Goal: Participate in discussion: Engage in conversation with other users on a specific topic

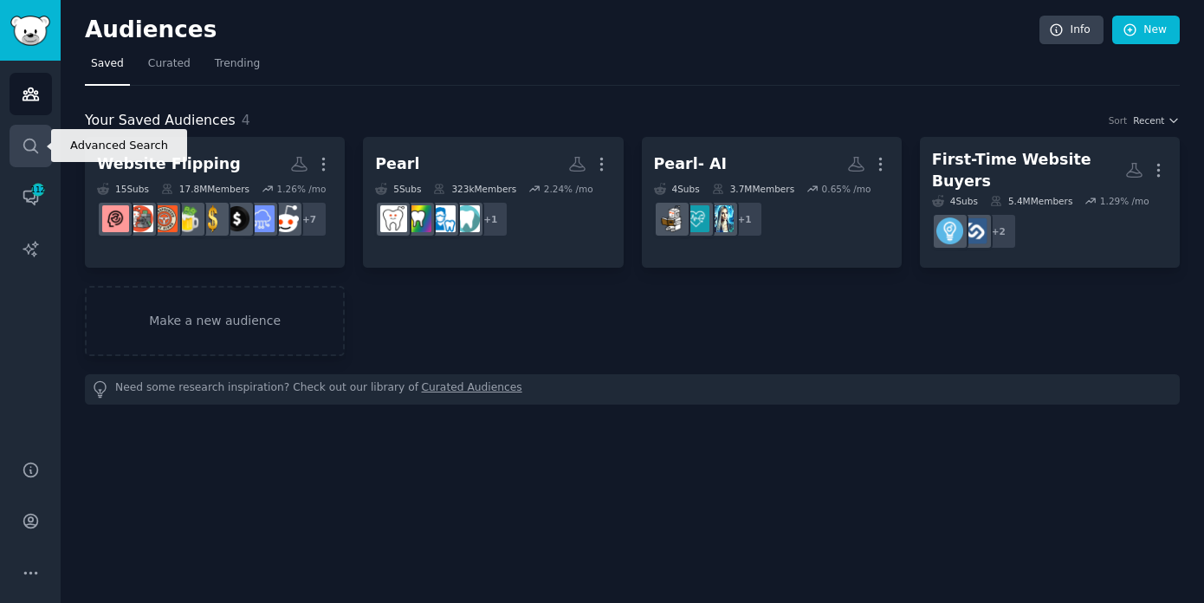
click at [17, 147] on link "Search" at bounding box center [31, 146] width 42 height 42
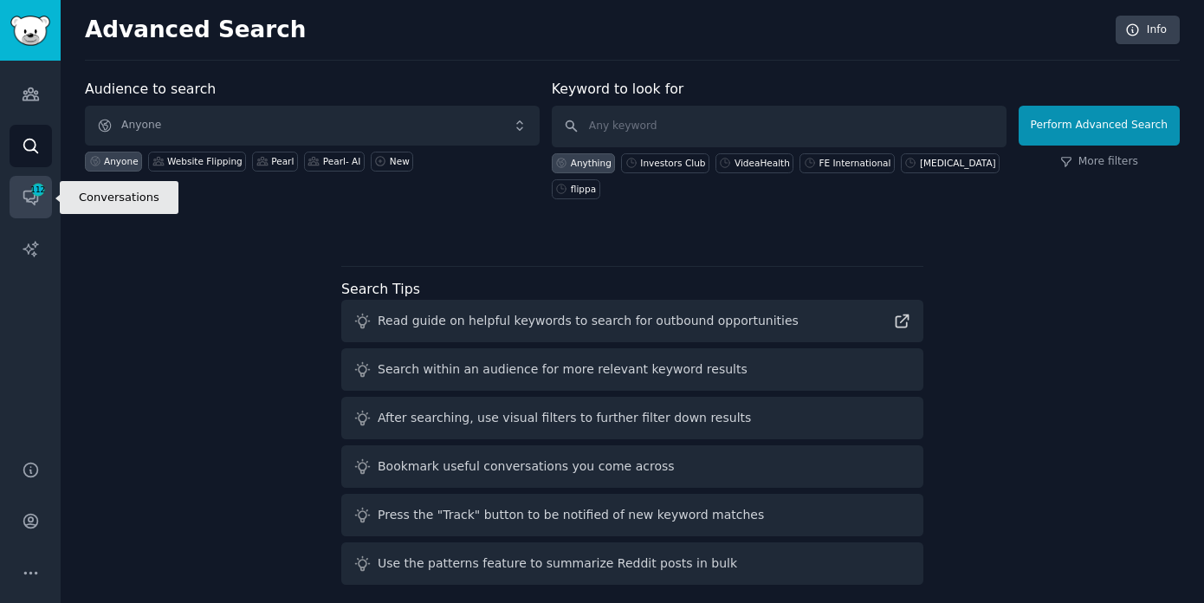
click at [22, 195] on icon "Sidebar" at bounding box center [31, 197] width 18 height 18
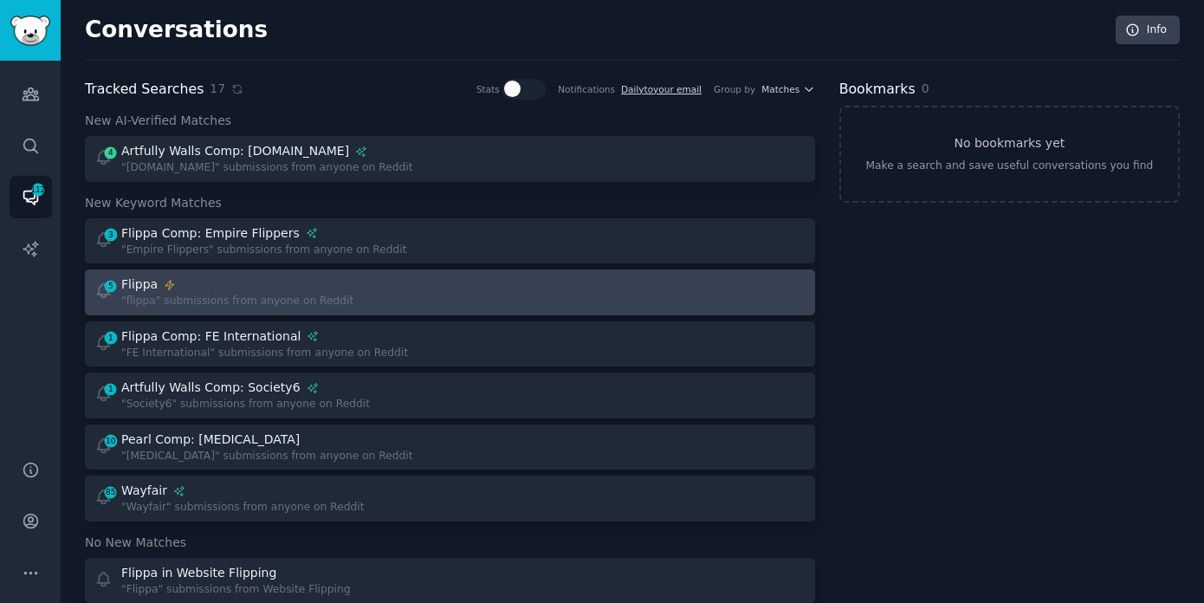
click at [264, 291] on div "Flippa" at bounding box center [237, 284] width 232 height 18
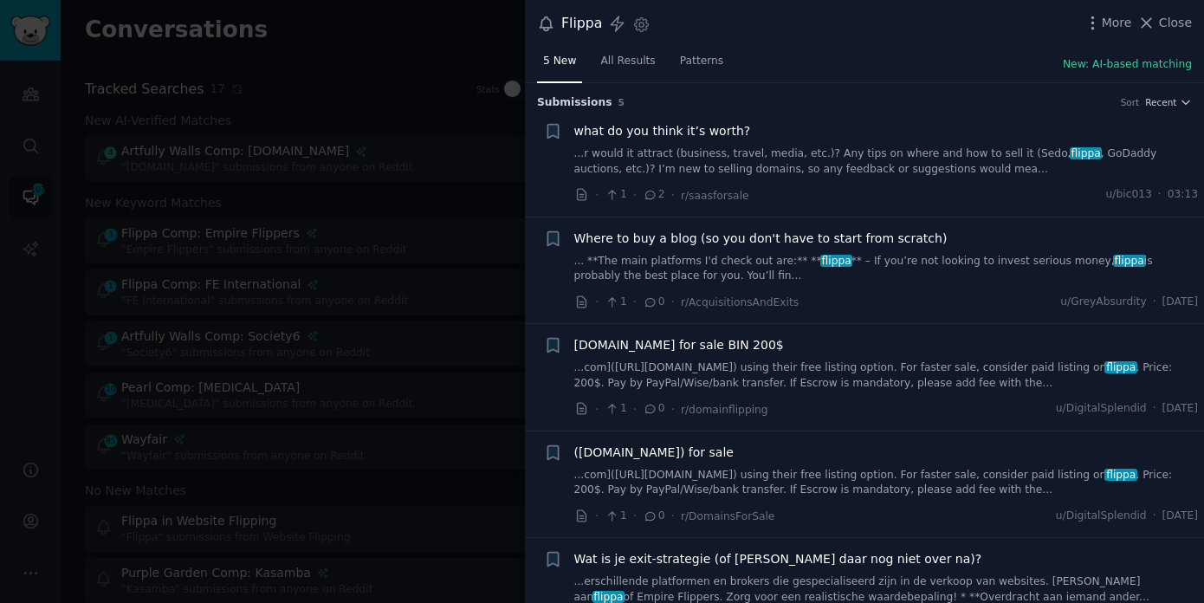
click at [670, 128] on span "what do you think it’s worth?" at bounding box center [662, 131] width 177 height 18
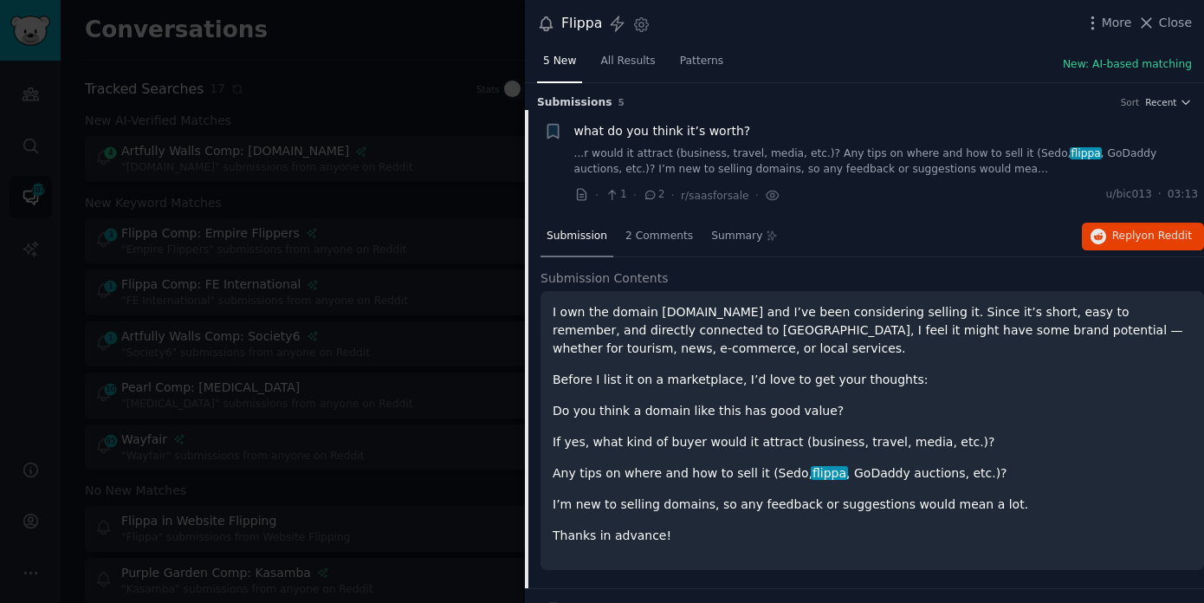
scroll to position [27, 0]
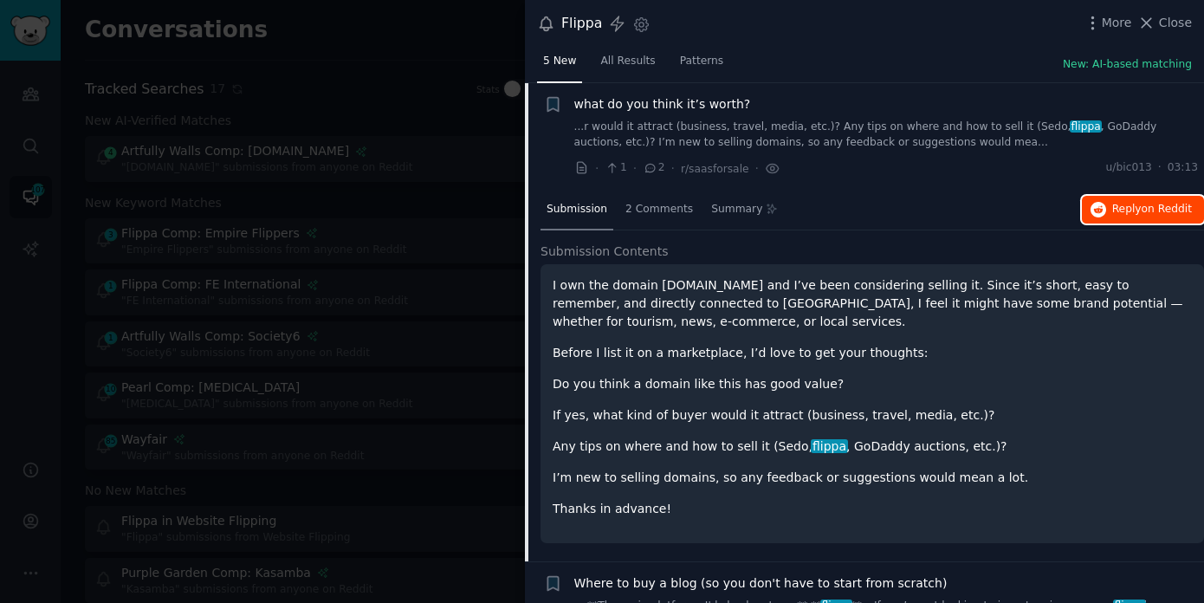
click at [1129, 217] on button "Reply on Reddit" at bounding box center [1143, 210] width 122 height 28
click at [421, 249] on div at bounding box center [602, 301] width 1204 height 603
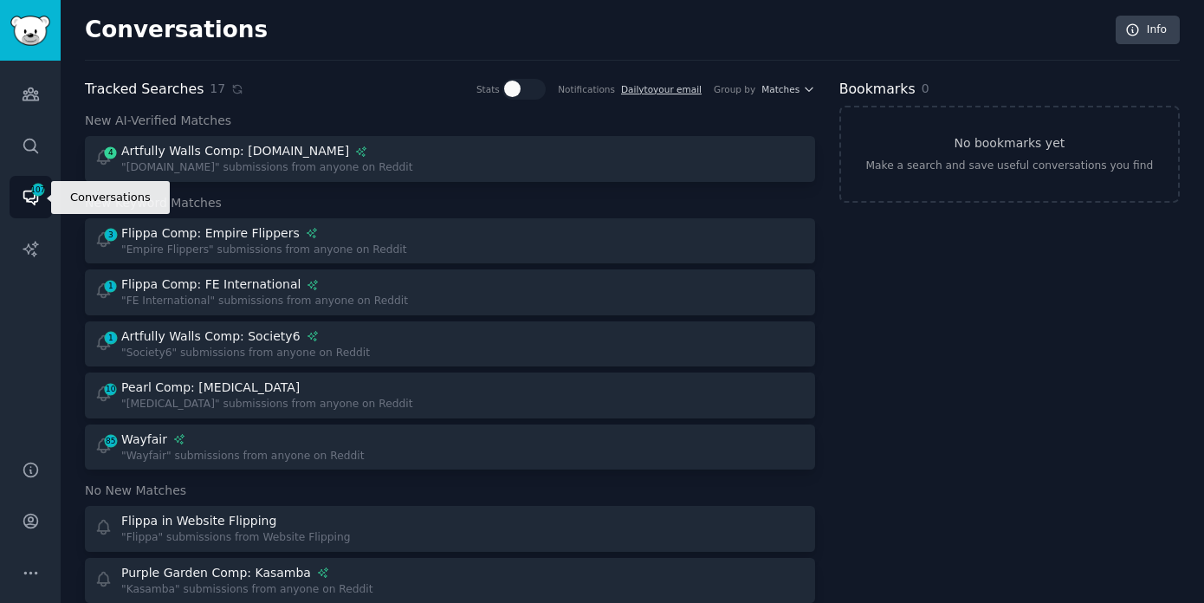
click at [20, 213] on link "Conversations 107" at bounding box center [31, 197] width 42 height 42
click at [29, 197] on icon "Sidebar" at bounding box center [31, 197] width 18 height 18
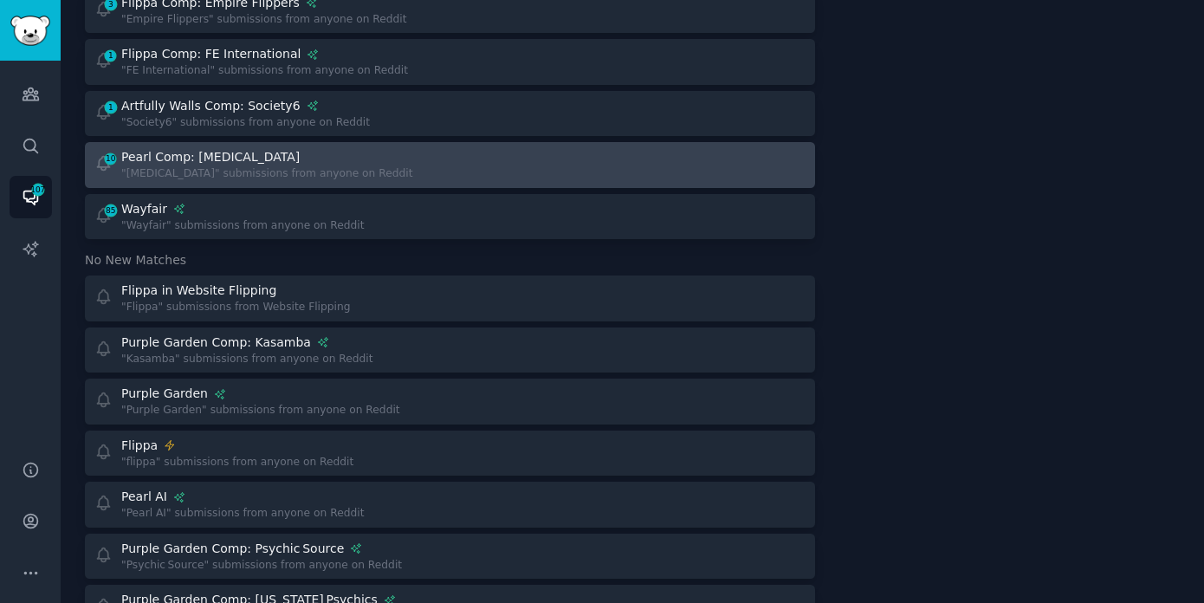
scroll to position [241, 0]
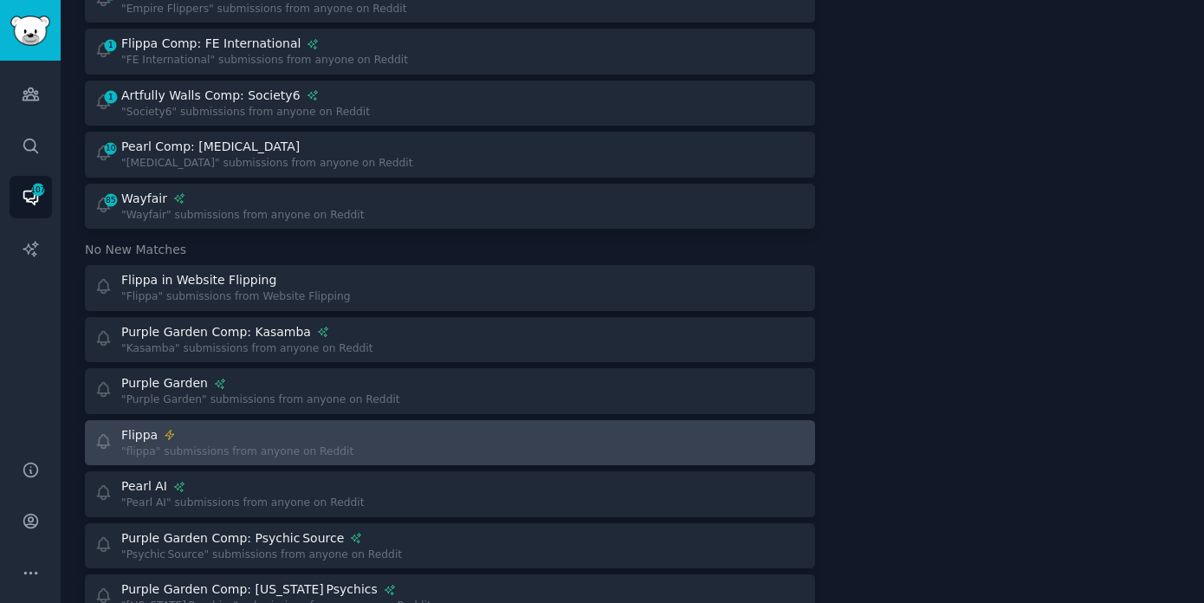
click at [249, 446] on div ""flippa" submissions from anyone on Reddit" at bounding box center [237, 452] width 232 height 16
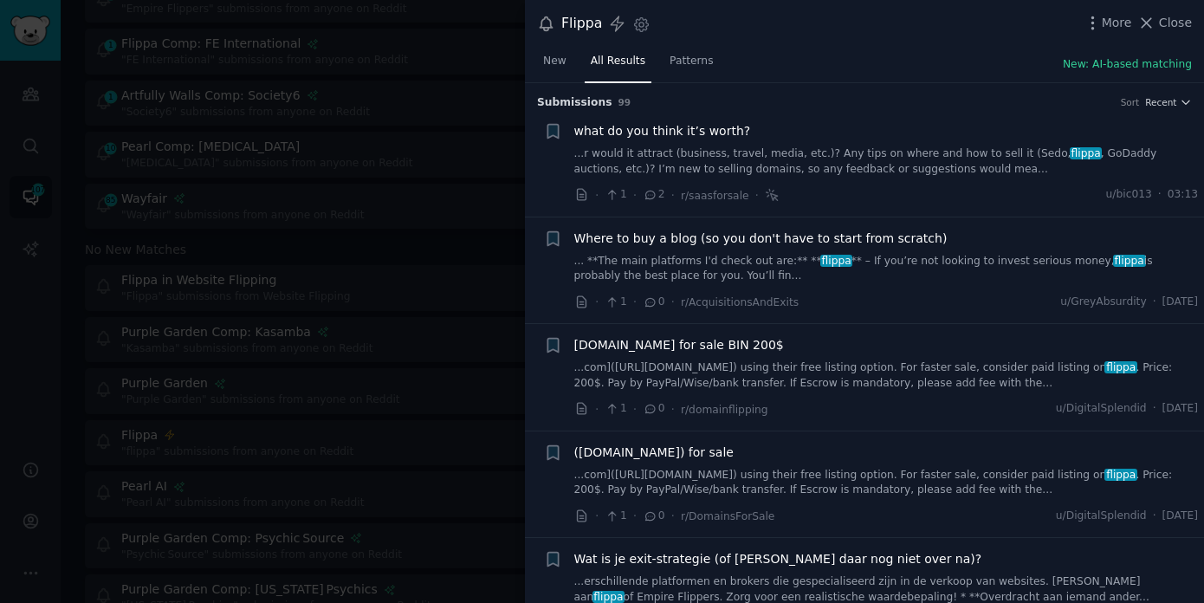
click at [800, 233] on span "Where to buy a blog (so you don't have to start from scratch)" at bounding box center [760, 239] width 373 height 18
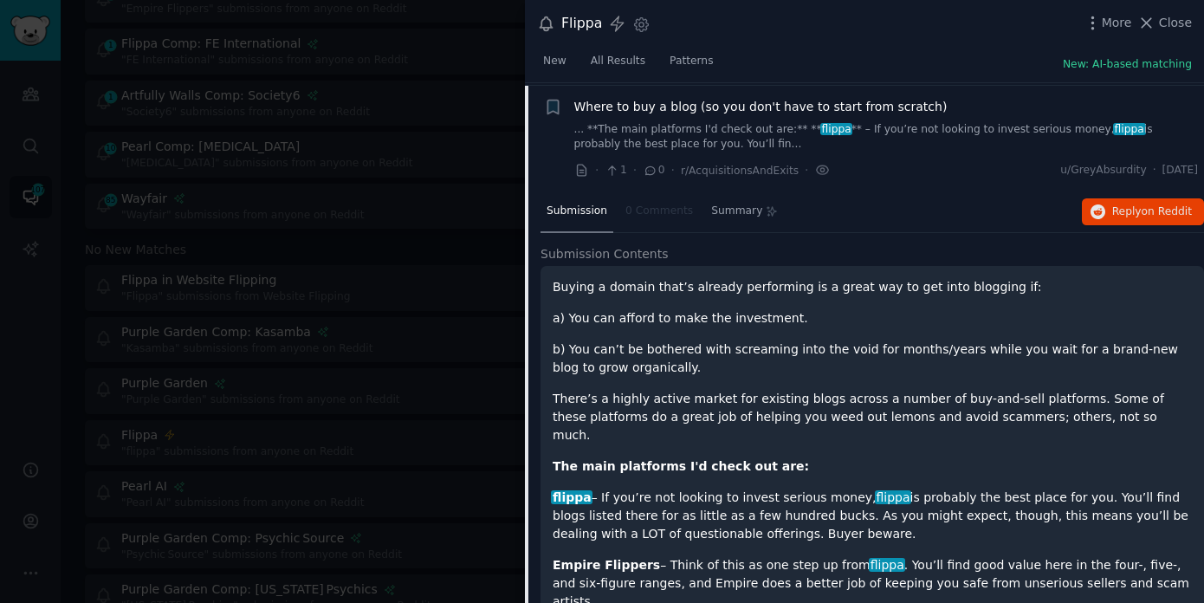
scroll to position [134, 0]
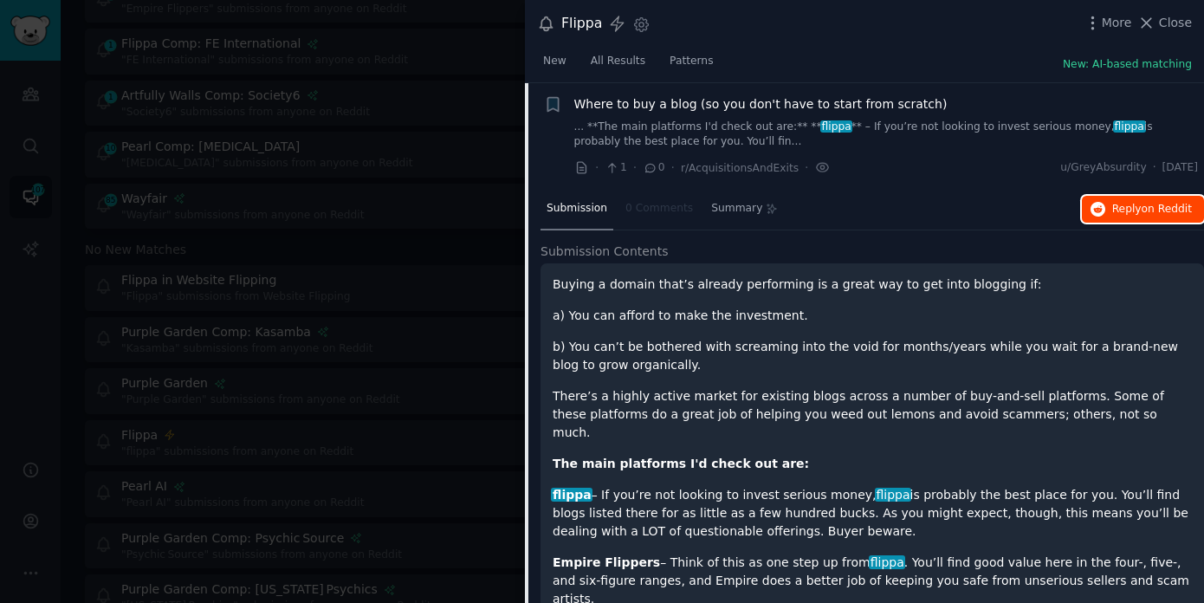
click at [1155, 211] on span "on Reddit" at bounding box center [1167, 209] width 50 height 12
click at [1166, 22] on span "Close" at bounding box center [1175, 23] width 33 height 18
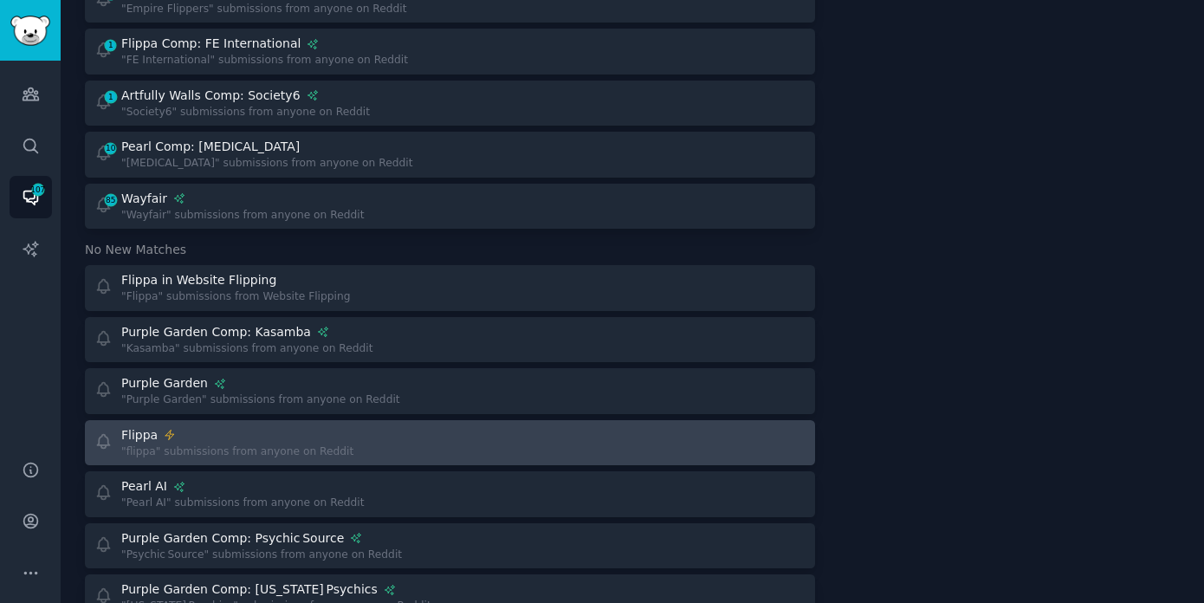
click at [494, 427] on div at bounding box center [634, 443] width 344 height 34
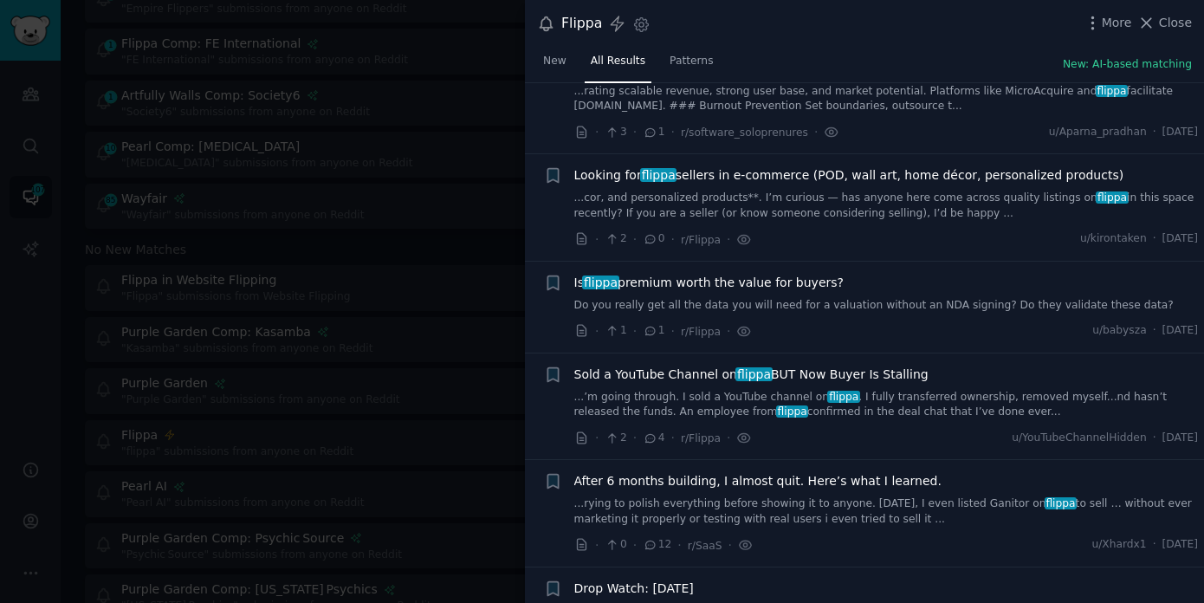
scroll to position [1640, 0]
click at [816, 480] on span "After 6 months building, I almost quit. Here’s what I learned." at bounding box center [757, 479] width 367 height 18
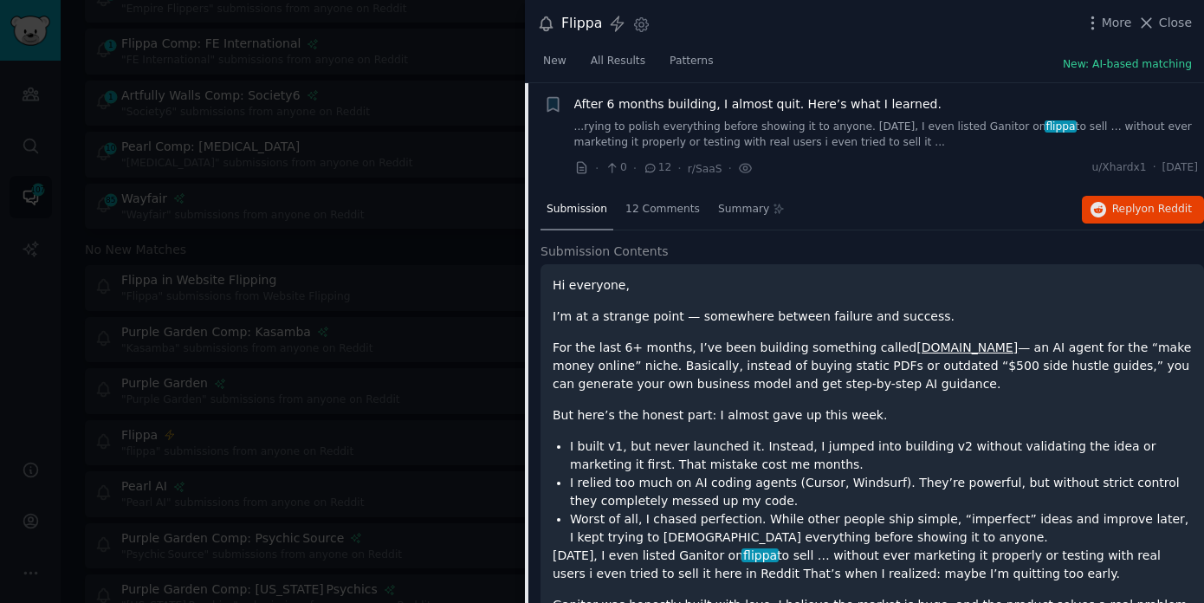
scroll to position [2015, 0]
click at [1143, 208] on span "on Reddit" at bounding box center [1167, 209] width 50 height 12
